Goal: Transaction & Acquisition: Purchase product/service

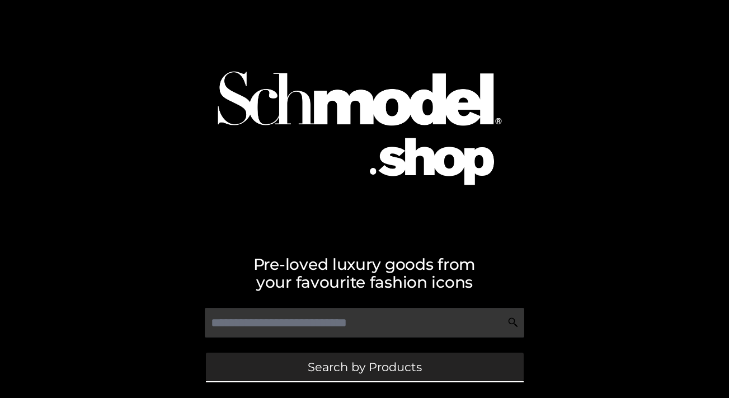
click at [396, 357] on link "Search by Products" at bounding box center [365, 366] width 318 height 29
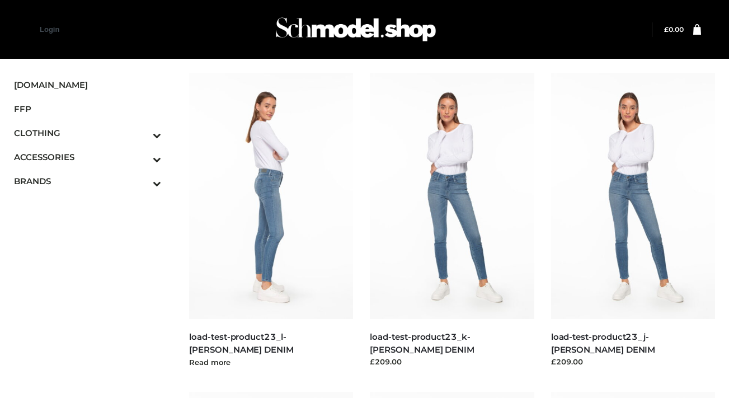
click at [295, 138] on img at bounding box center [271, 196] width 164 height 246
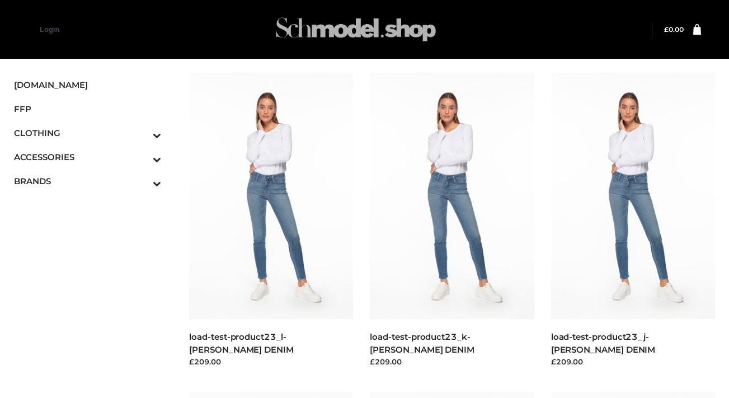
click at [419, 32] on img at bounding box center [356, 29] width 168 height 44
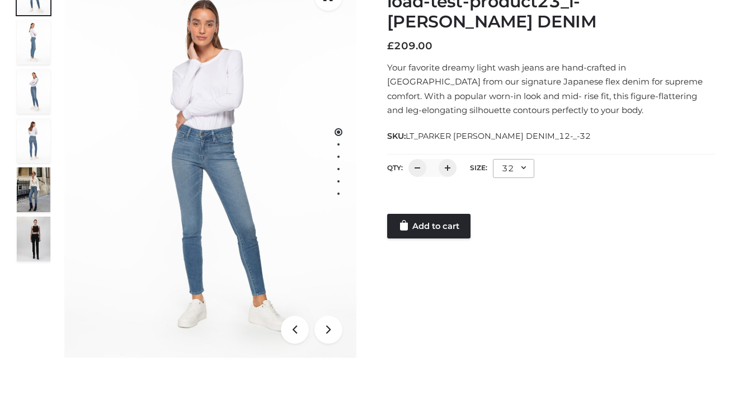
scroll to position [168, 0]
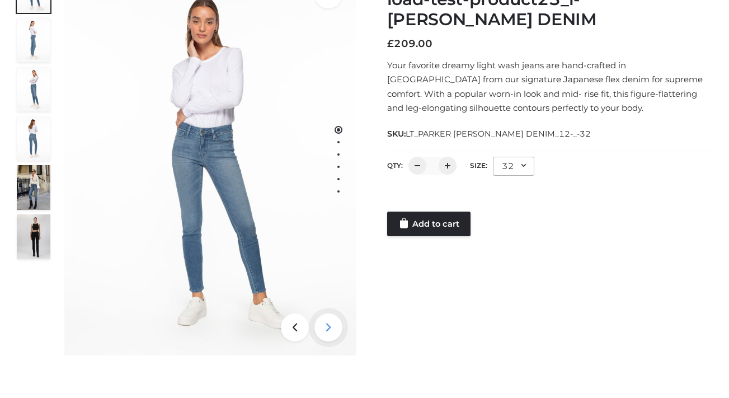
click at [326, 333] on icon at bounding box center [328, 327] width 28 height 28
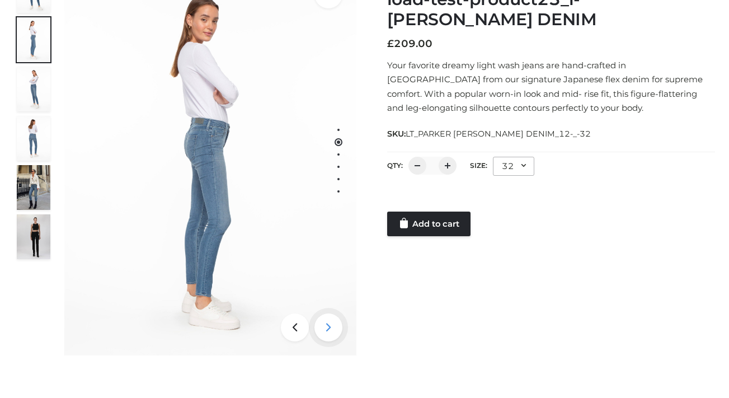
click at [326, 333] on icon at bounding box center [328, 327] width 28 height 28
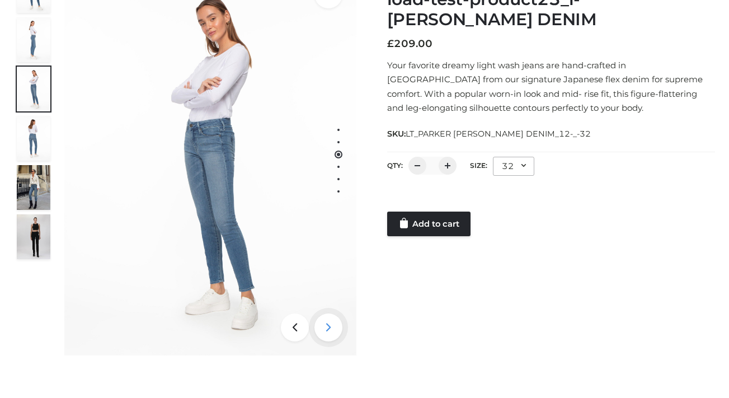
click at [326, 333] on icon at bounding box center [328, 327] width 28 height 28
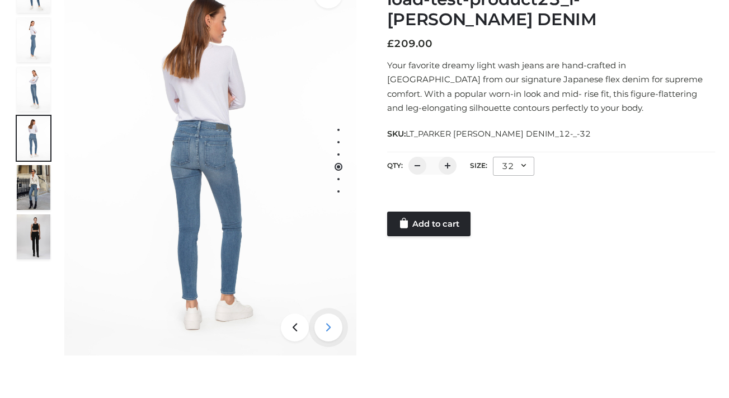
click at [326, 333] on icon at bounding box center [328, 327] width 28 height 28
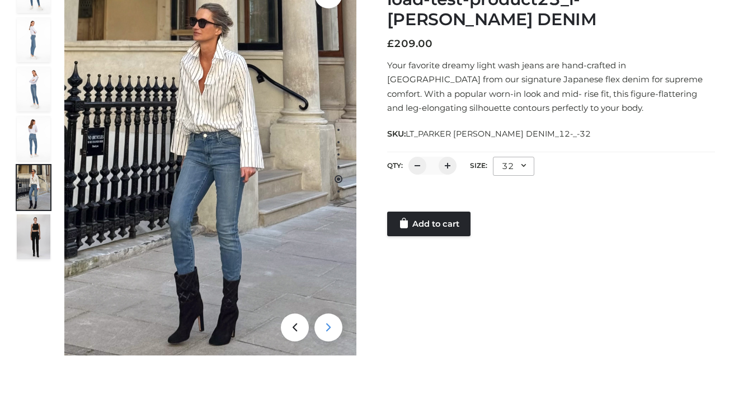
click at [326, 333] on icon at bounding box center [328, 327] width 28 height 28
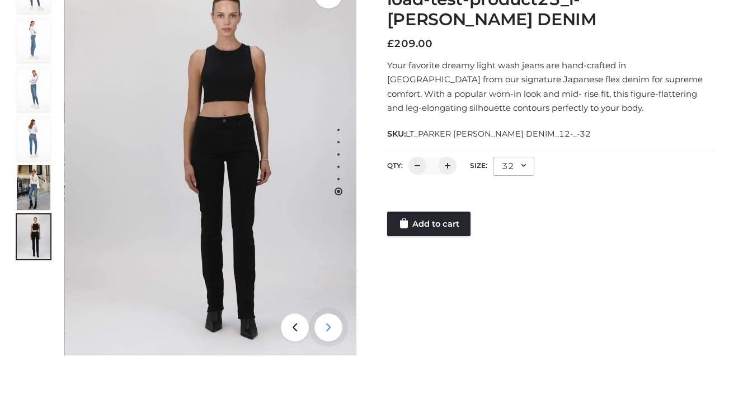
click at [326, 333] on icon at bounding box center [328, 327] width 28 height 28
click at [33, 127] on img at bounding box center [34, 138] width 34 height 45
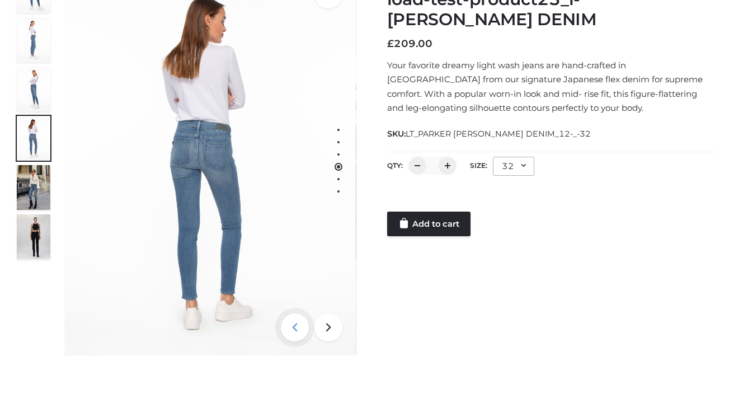
click at [291, 322] on icon at bounding box center [295, 327] width 28 height 28
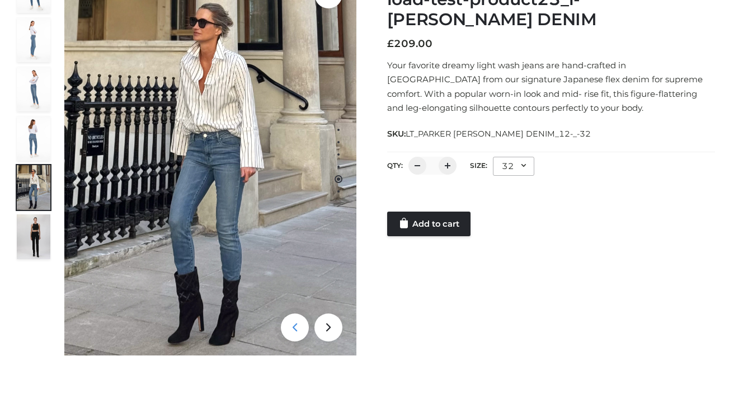
click at [291, 321] on icon at bounding box center [295, 327] width 28 height 28
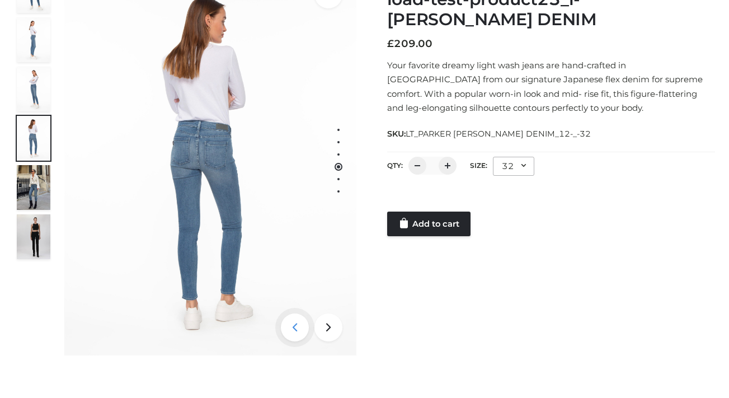
click at [291, 319] on icon at bounding box center [295, 327] width 28 height 28
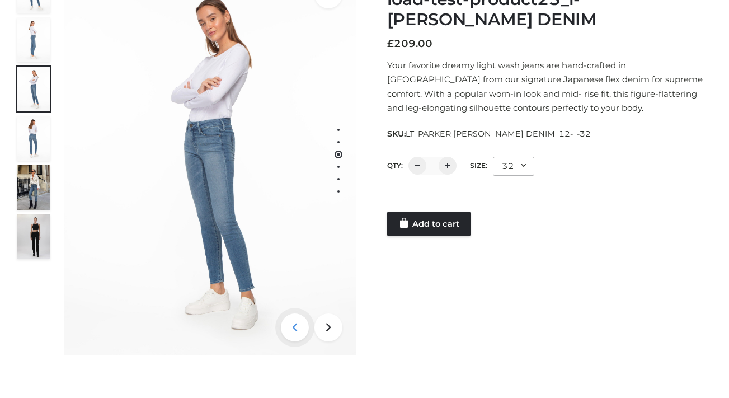
click at [291, 319] on icon at bounding box center [295, 327] width 28 height 28
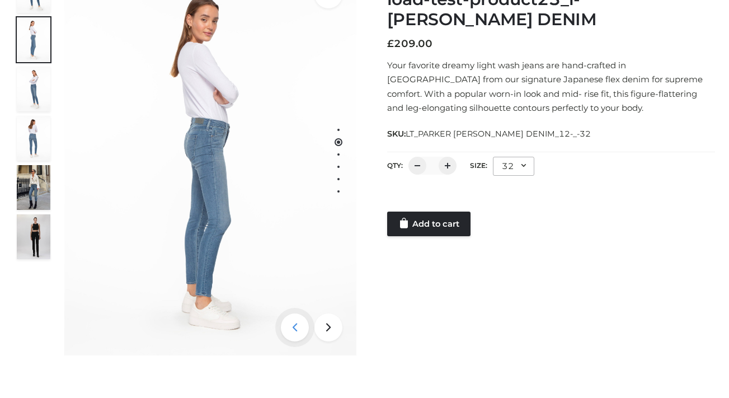
click at [291, 319] on icon at bounding box center [295, 327] width 28 height 28
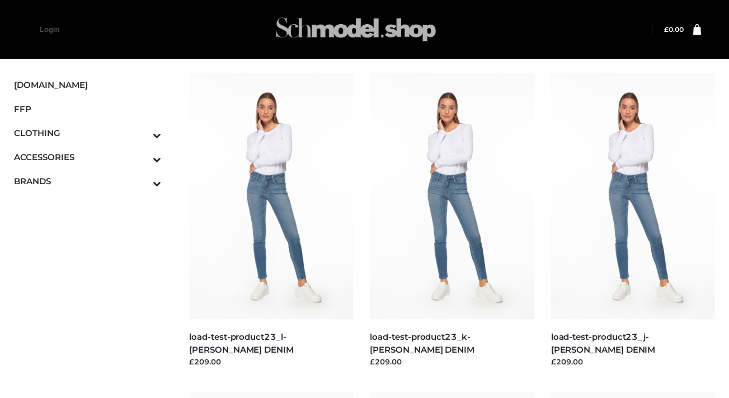
click at [380, 24] on img at bounding box center [356, 29] width 168 height 44
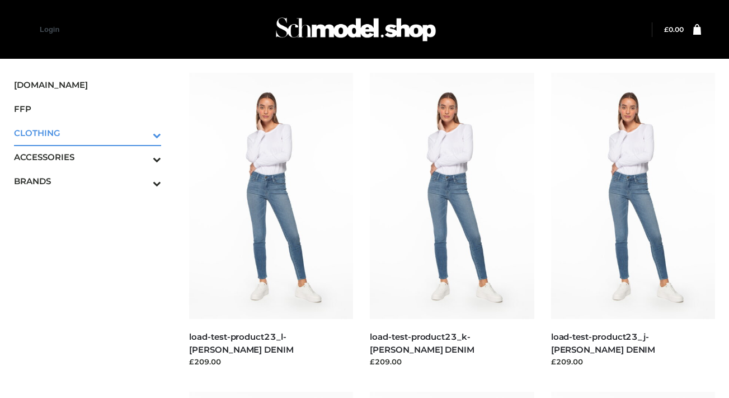
click at [104, 133] on span "CLOTHING" at bounding box center [87, 132] width 147 height 13
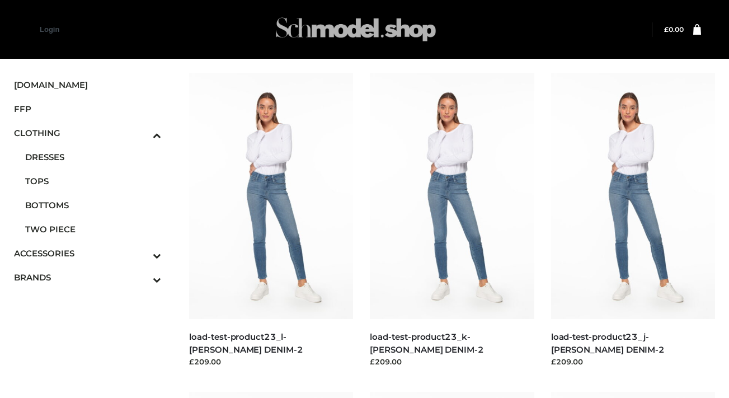
click at [309, 20] on img at bounding box center [356, 29] width 168 height 44
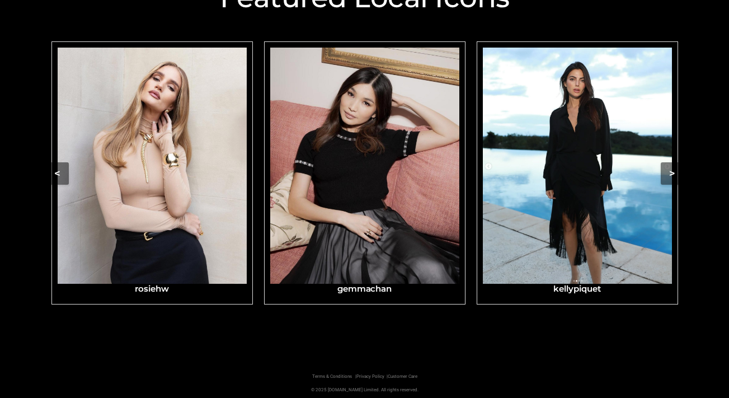
scroll to position [444, 0]
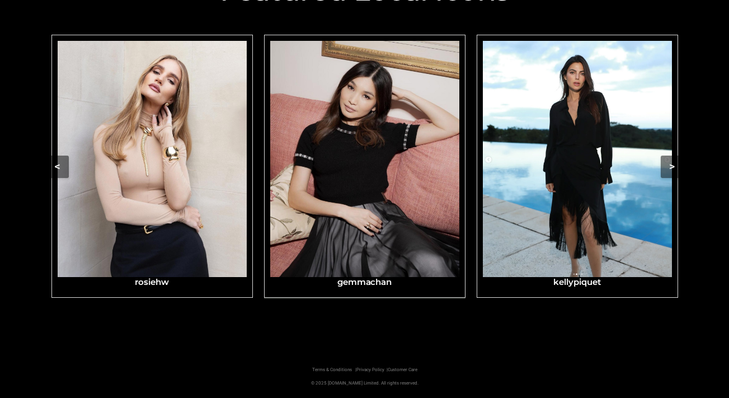
click at [329, 214] on img "Carousel Navigation" at bounding box center [364, 159] width 189 height 237
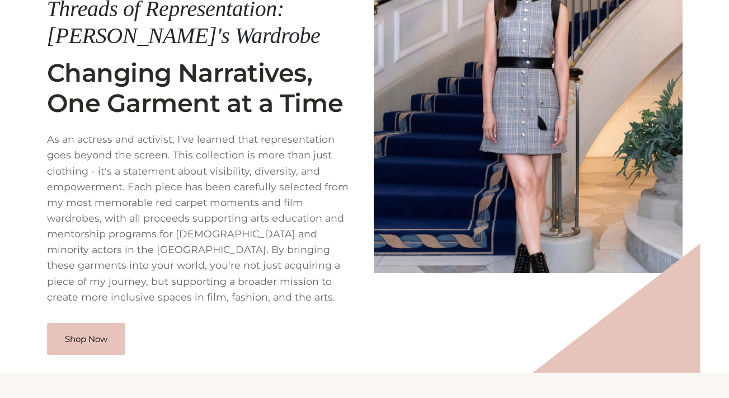
scroll to position [227, 0]
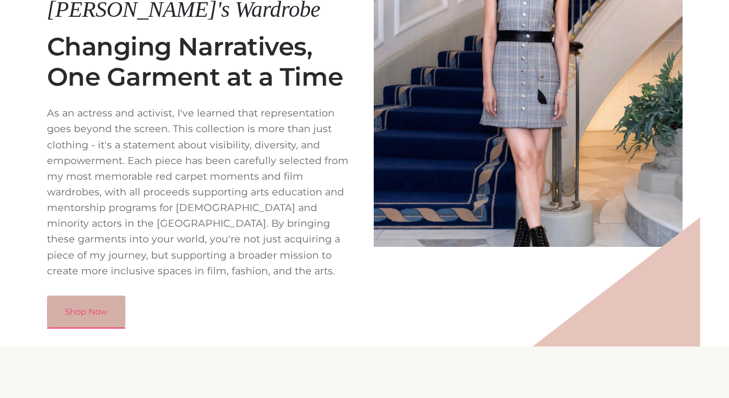
click at [91, 306] on link "Shop Now" at bounding box center [86, 311] width 78 height 32
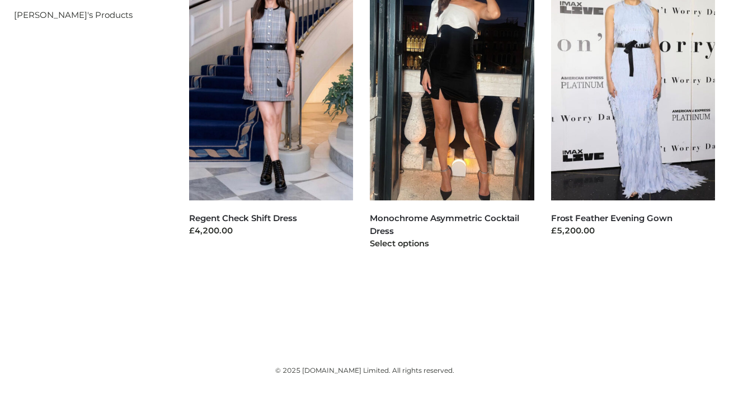
scroll to position [168, 0]
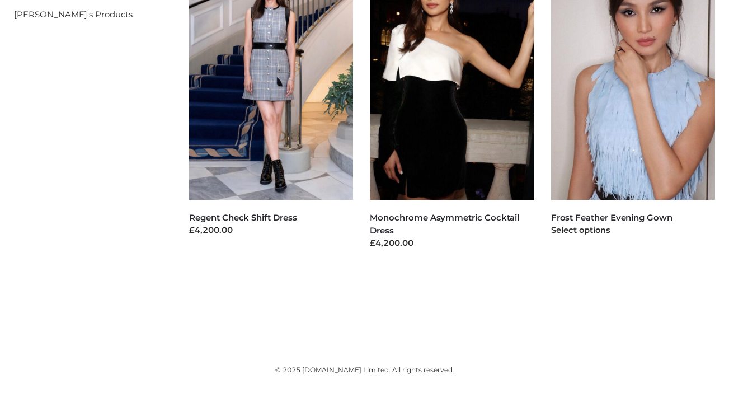
click at [597, 102] on img at bounding box center [633, 77] width 164 height 246
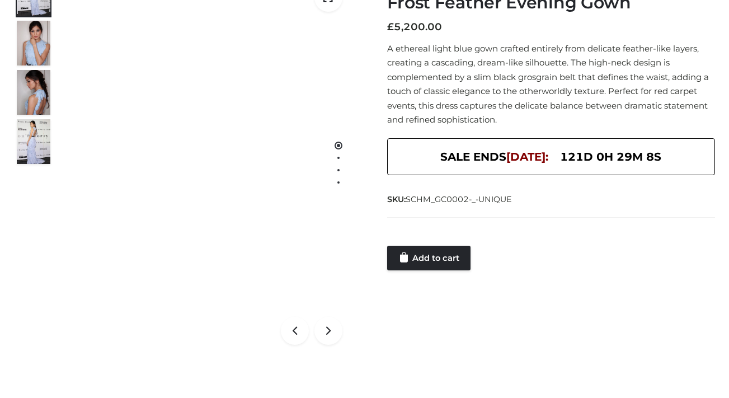
scroll to position [168, 0]
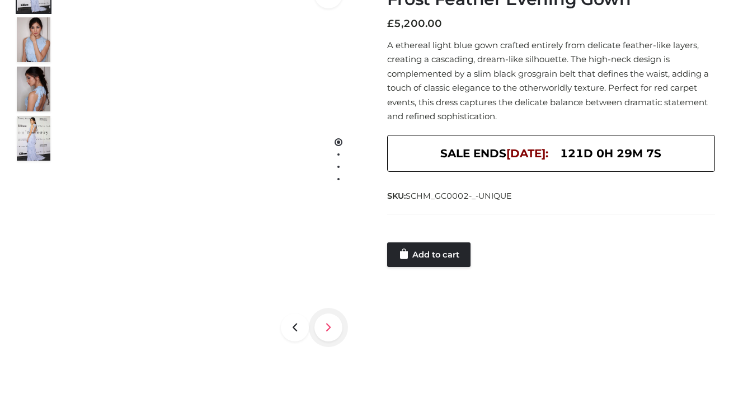
click at [328, 326] on icon at bounding box center [328, 327] width 28 height 28
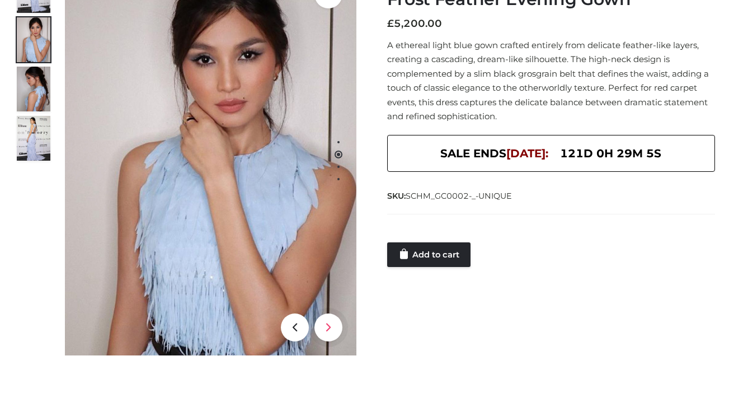
click at [328, 326] on icon at bounding box center [328, 327] width 28 height 28
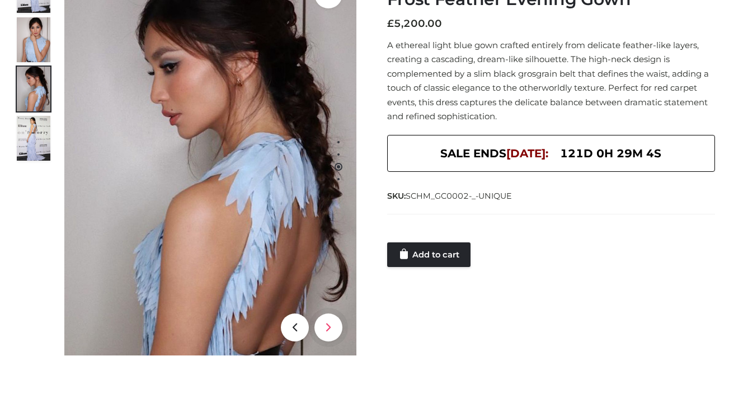
click at [328, 326] on icon at bounding box center [328, 327] width 28 height 28
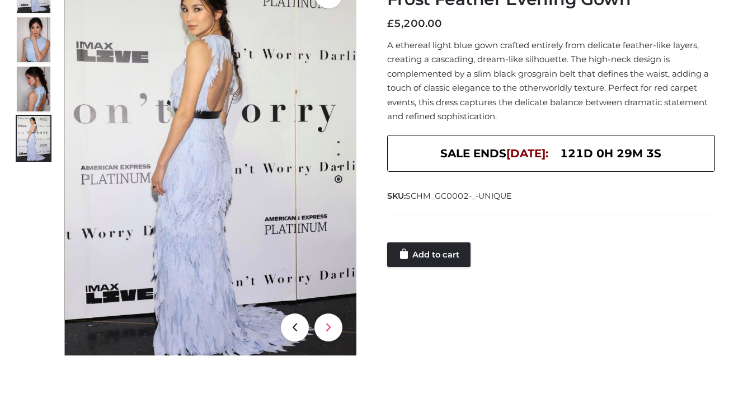
click at [328, 326] on icon at bounding box center [328, 327] width 28 height 28
click at [316, 326] on icon at bounding box center [328, 327] width 28 height 28
click at [326, 325] on icon at bounding box center [328, 327] width 28 height 28
click at [292, 325] on icon at bounding box center [295, 327] width 28 height 28
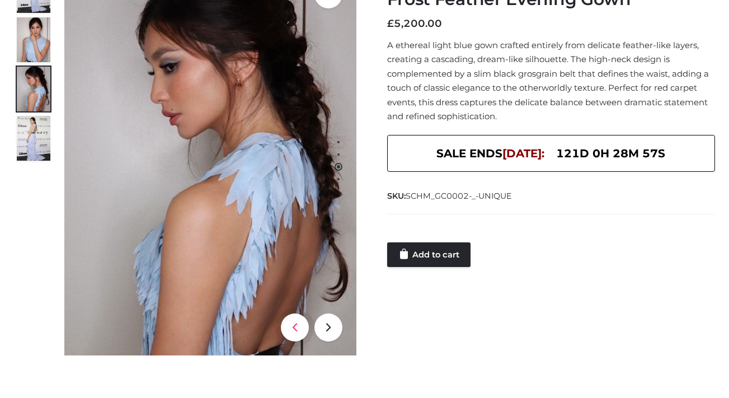
click at [292, 325] on icon at bounding box center [295, 327] width 28 height 28
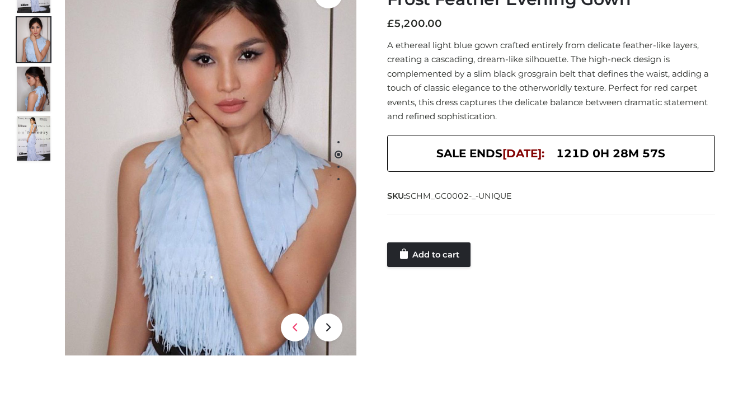
click at [292, 325] on icon at bounding box center [295, 327] width 28 height 28
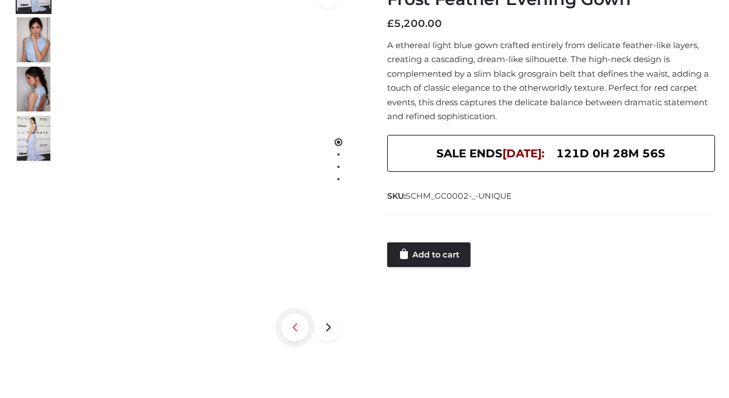
click at [292, 325] on icon at bounding box center [295, 327] width 28 height 28
